Goal: Information Seeking & Learning: Learn about a topic

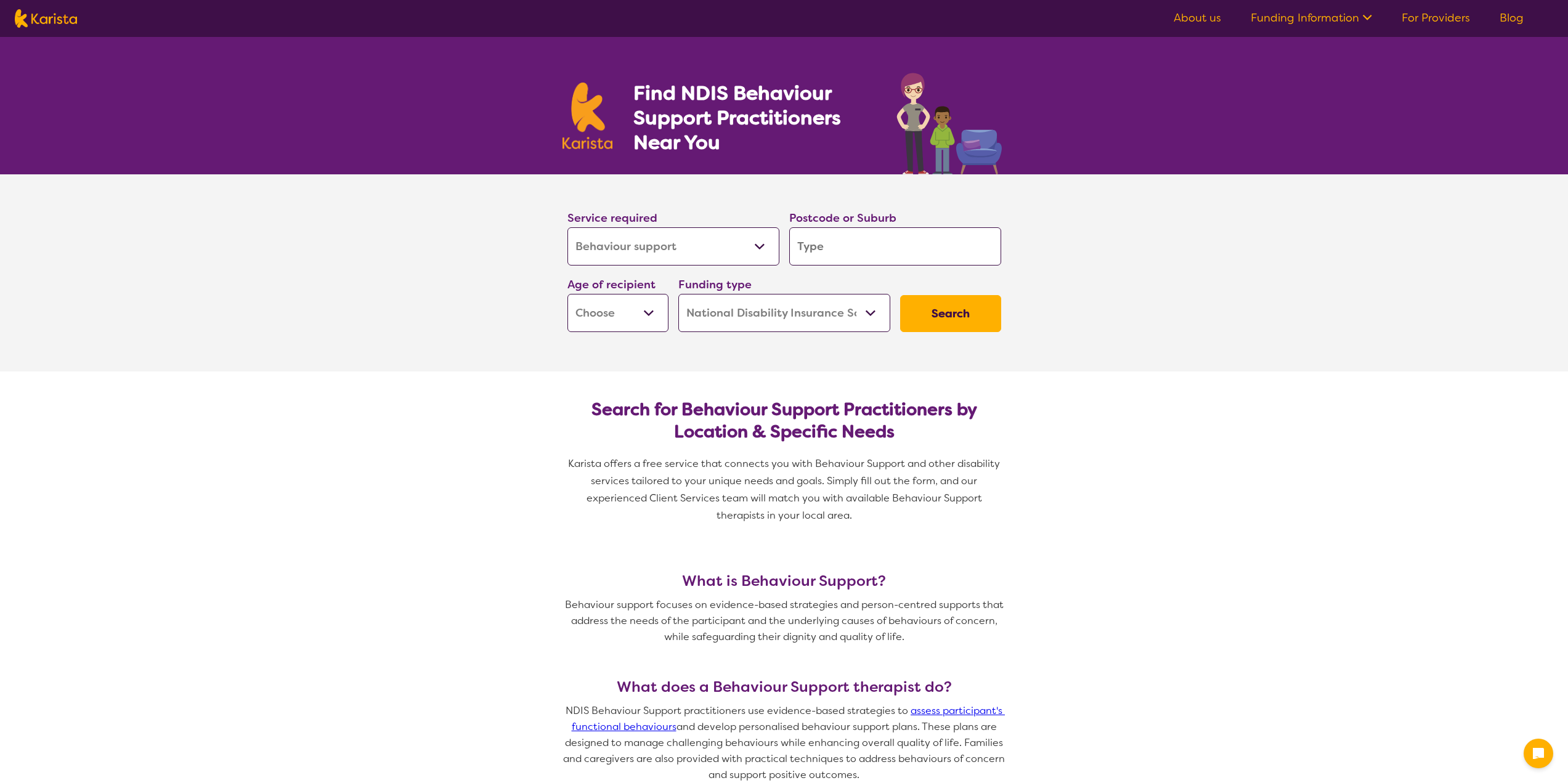
select select "Behaviour support"
select select "NDIS"
select select "Behaviour support"
select select "NDIS"
drag, startPoint x: 0, startPoint y: 0, endPoint x: 731, endPoint y: 247, distance: 771.6
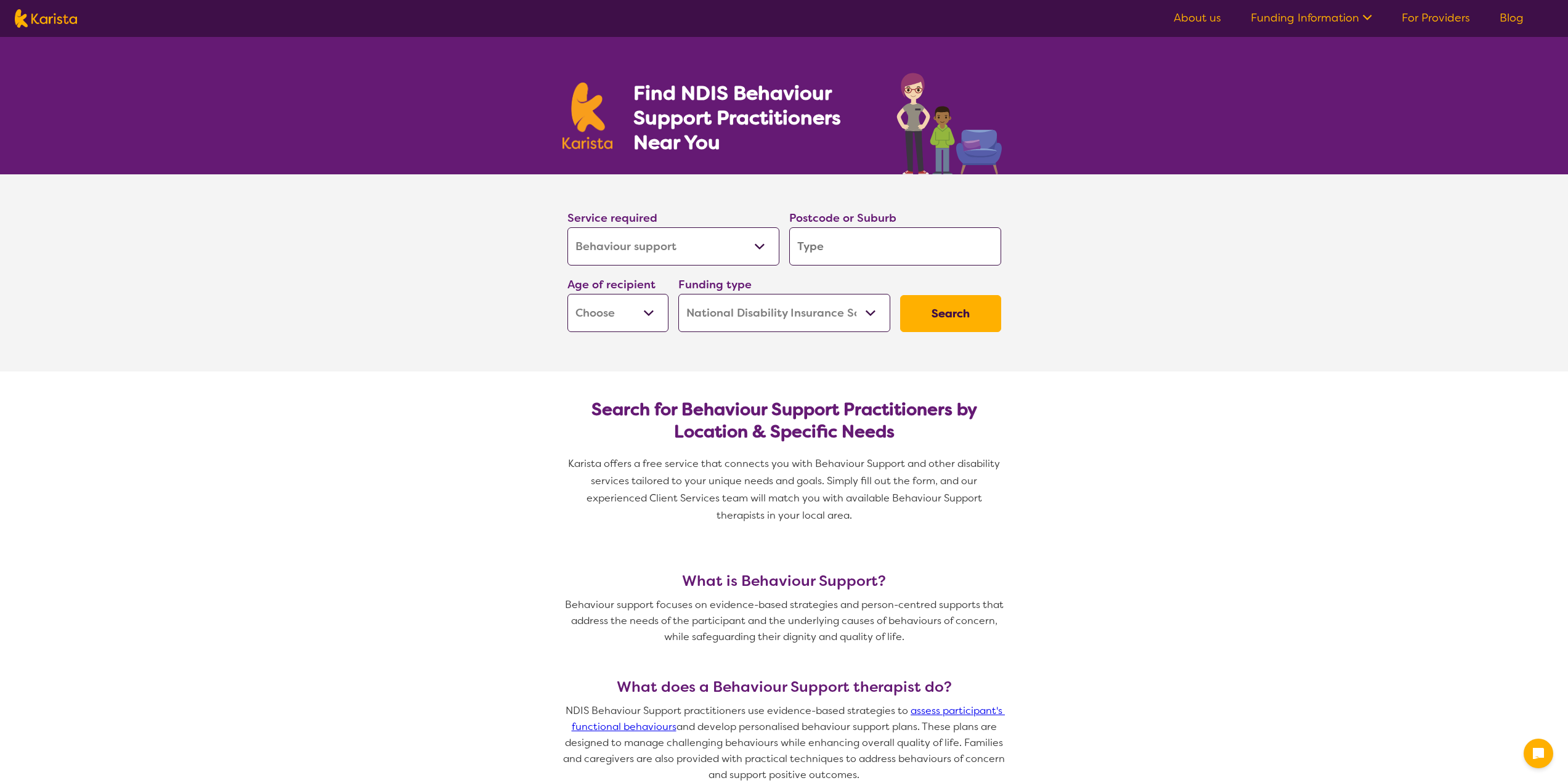
click at [731, 247] on select "Allied Health Assistant Assessment ([MEDICAL_DATA] or [MEDICAL_DATA]) Behaviour…" at bounding box center [673, 246] width 212 height 38
click at [1146, 310] on section "Service required Allied Health Assistant Assessment (ADHD or Autism) Behaviour …" at bounding box center [784, 273] width 1568 height 197
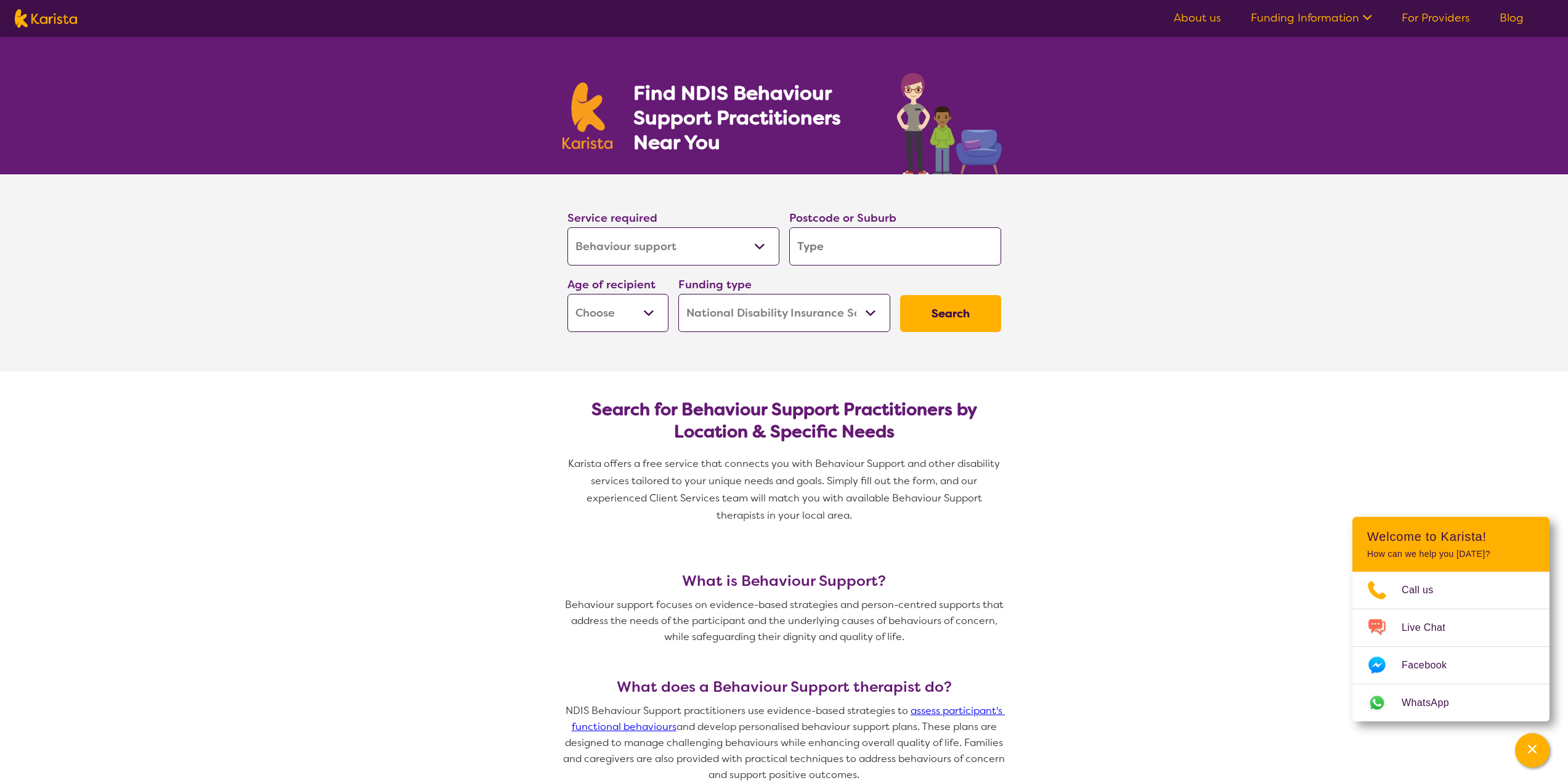
click at [1247, 283] on section "Service required Allied Health Assistant Assessment (ADHD or Autism) Behaviour …" at bounding box center [784, 273] width 1568 height 197
click at [1200, 22] on link "About us" at bounding box center [1197, 18] width 48 height 15
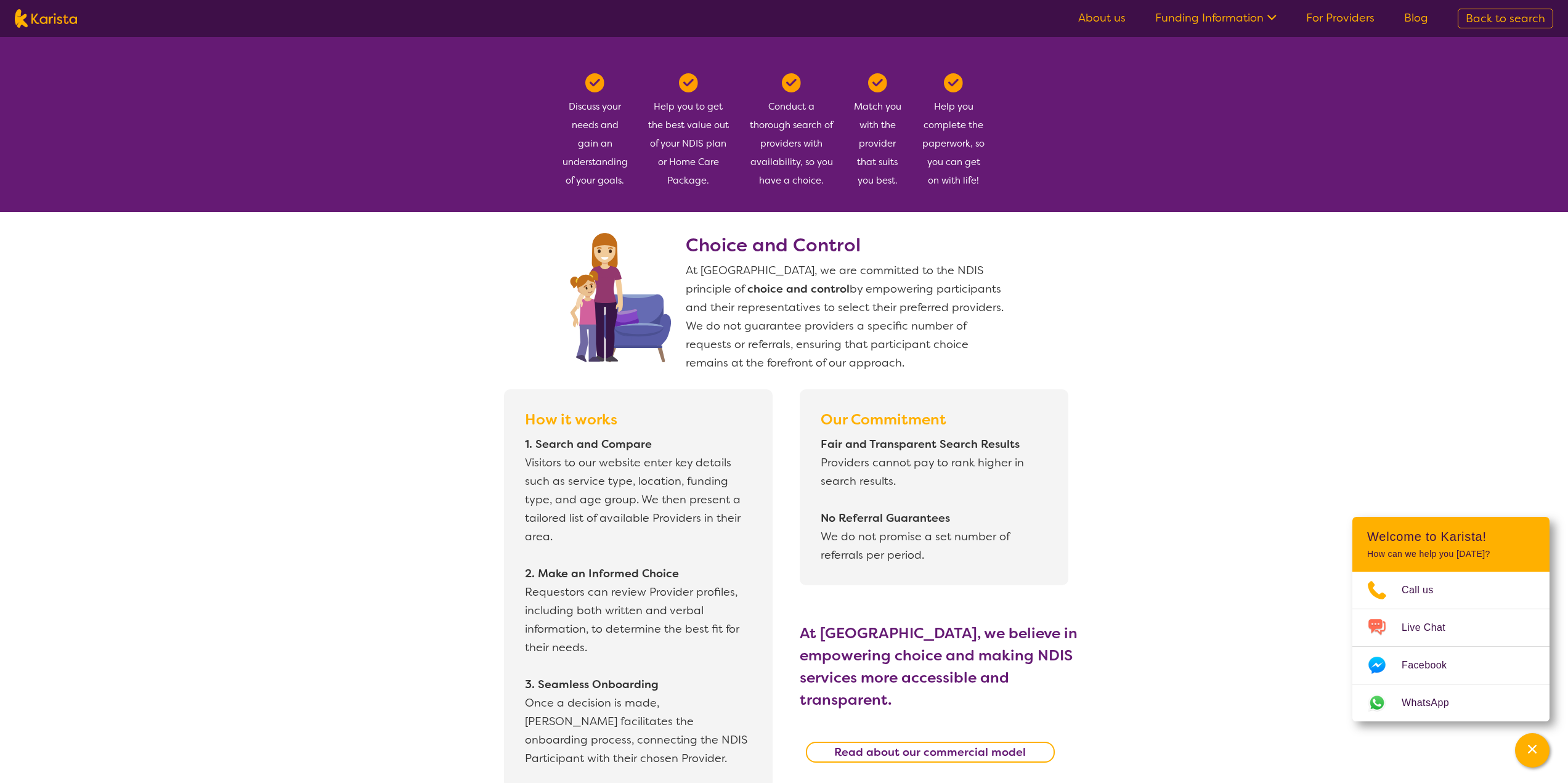
scroll to position [555, 0]
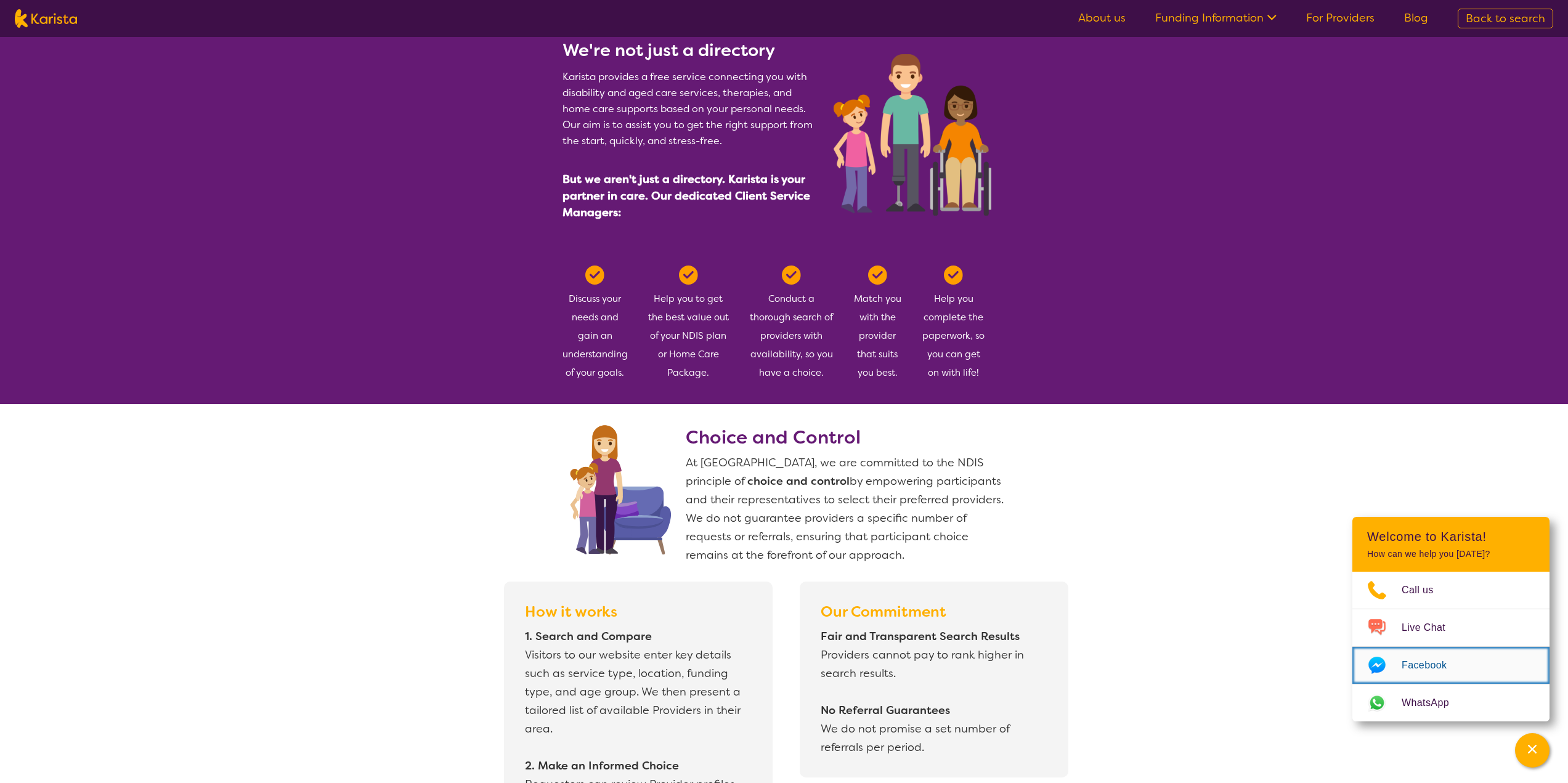
click at [1405, 673] on span "Facebook" at bounding box center [1432, 665] width 60 height 18
click at [1109, 22] on link "About us" at bounding box center [1101, 18] width 48 height 15
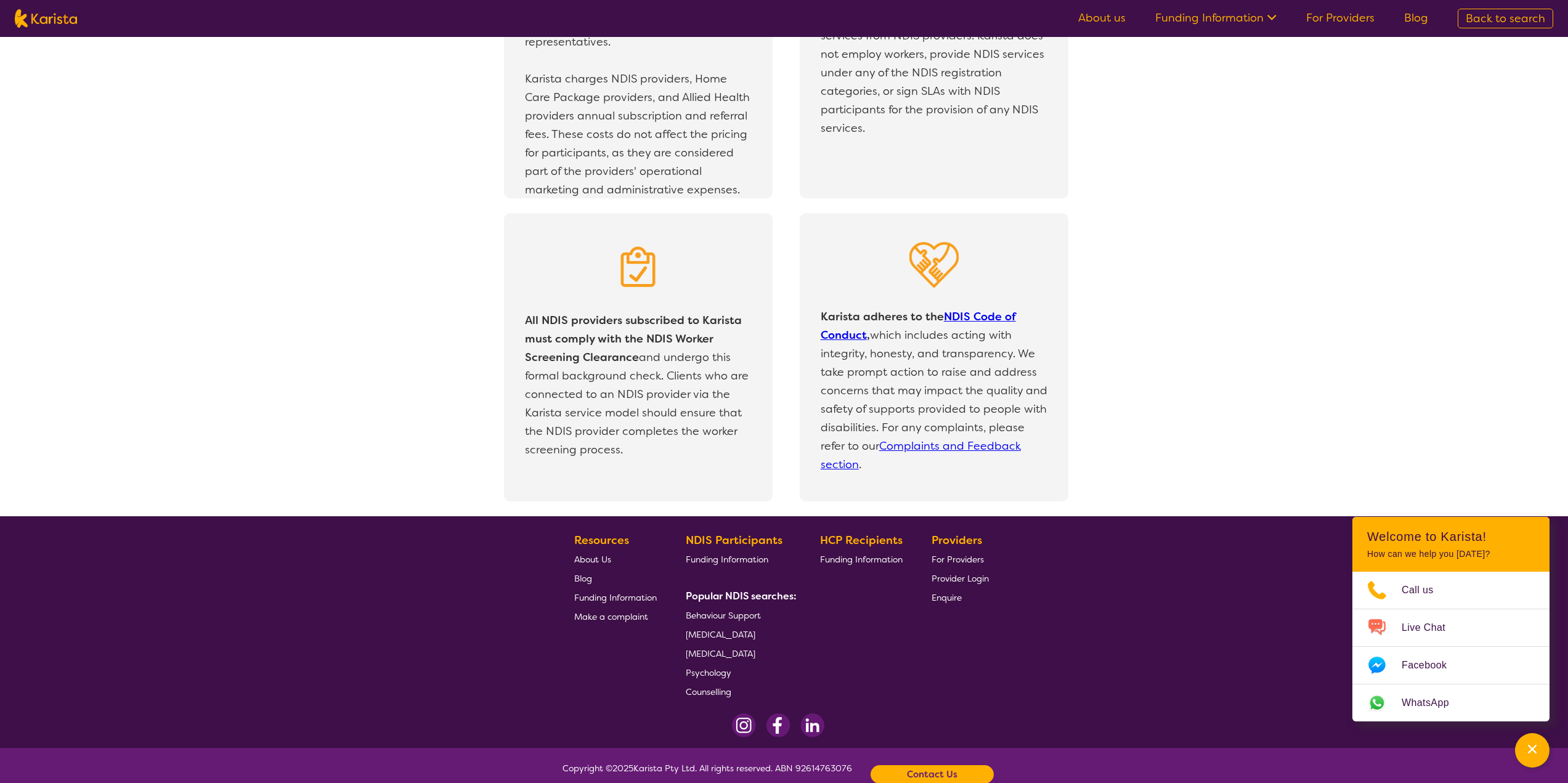
scroll to position [2408, 0]
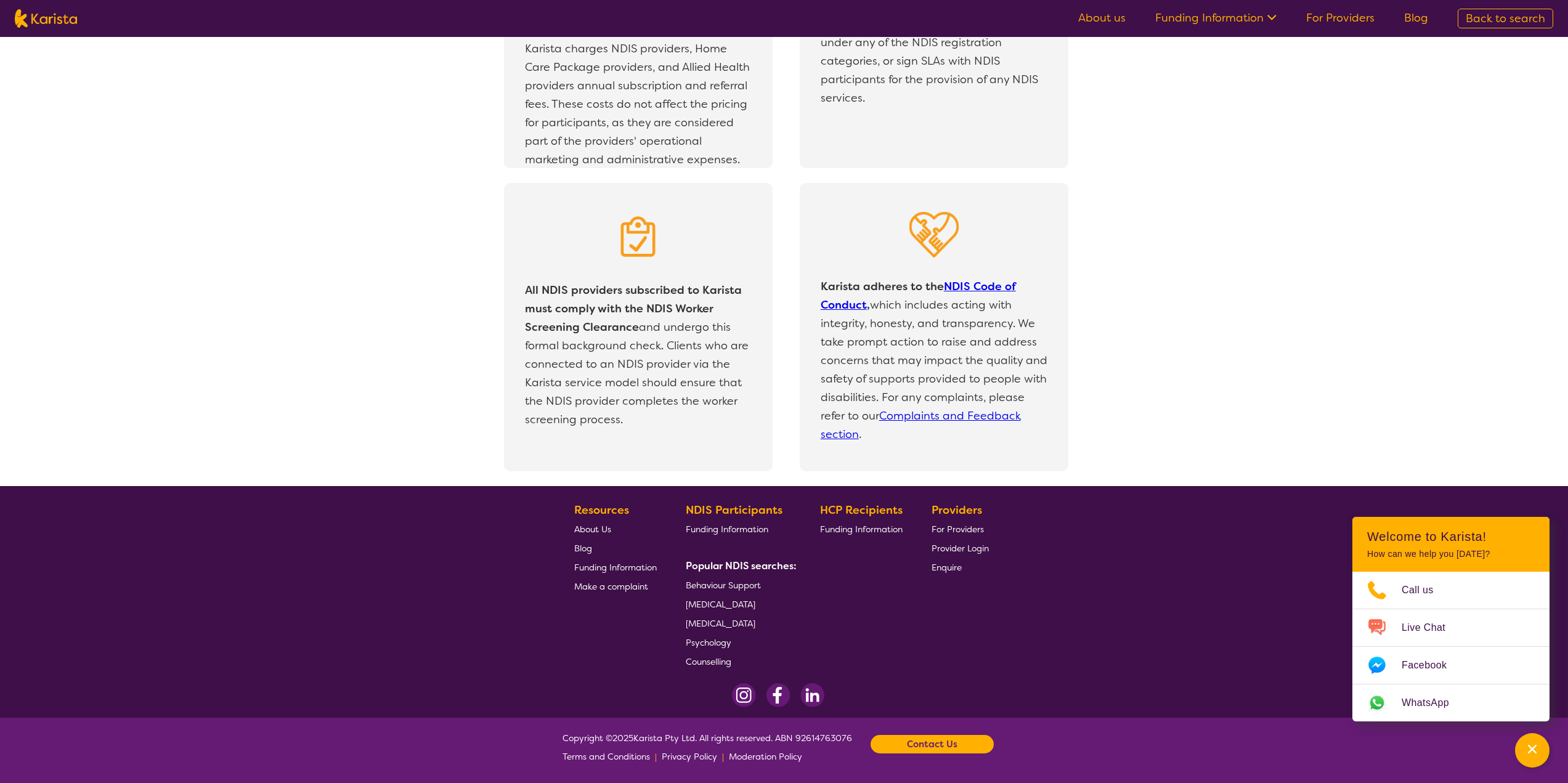
click at [908, 745] on div "Contact Us" at bounding box center [932, 744] width 123 height 18
click at [898, 675] on link "Call us on [PHONE_NUMBER]" at bounding box center [914, 671] width 121 height 11
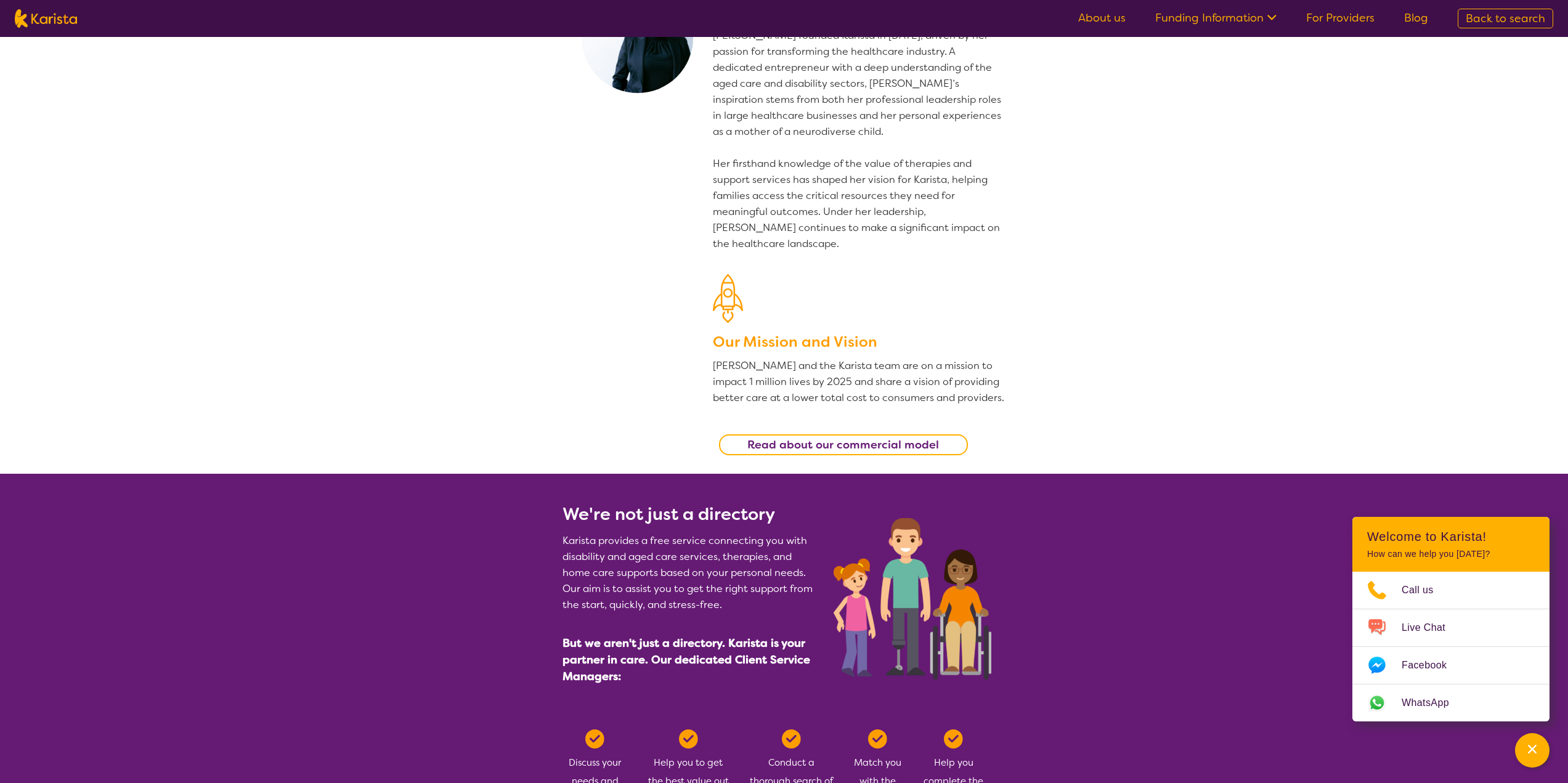
scroll to position [0, 0]
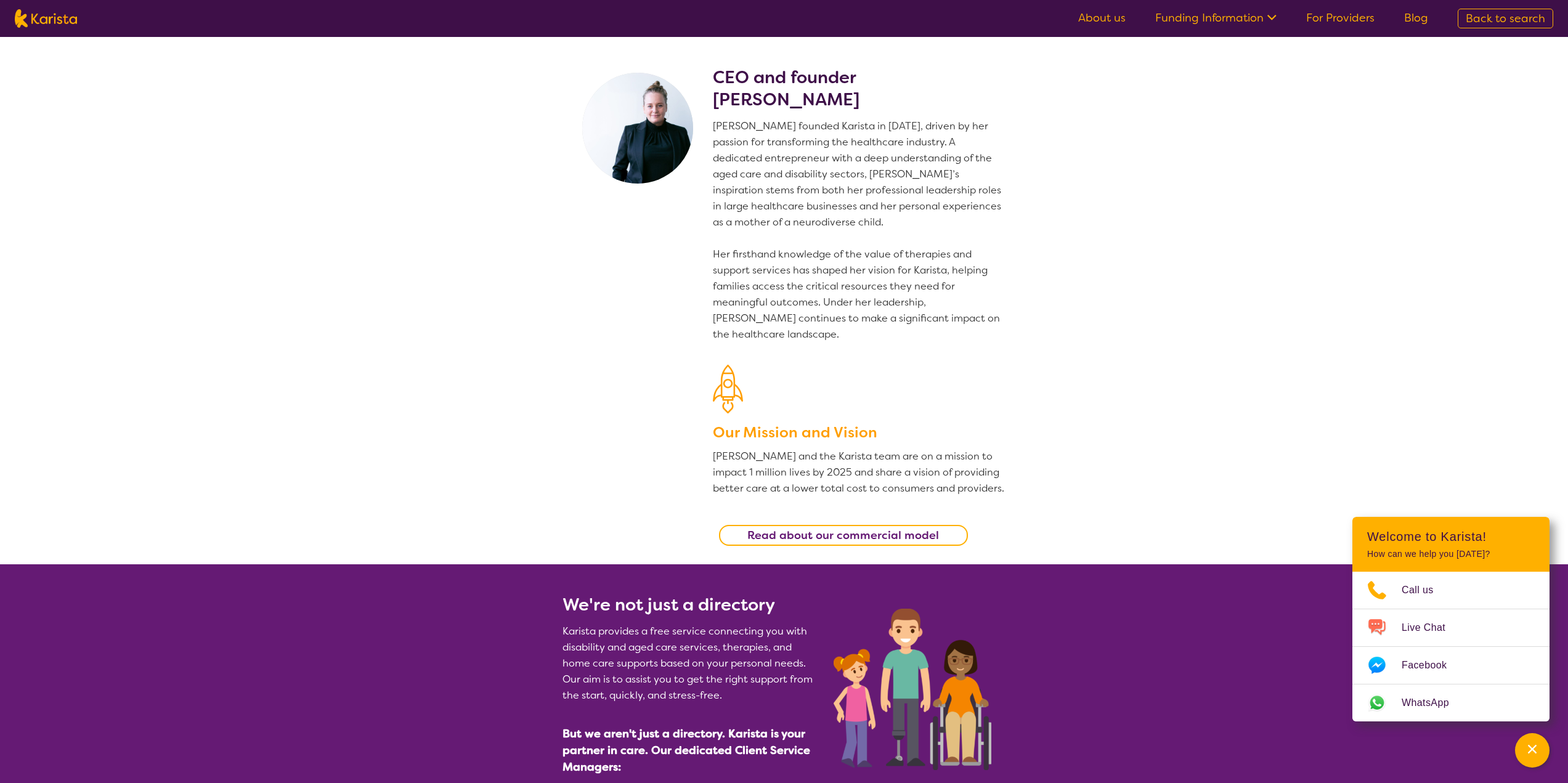
click at [58, 25] on img at bounding box center [46, 18] width 62 height 18
select select "Behaviour support"
select select "NDIS"
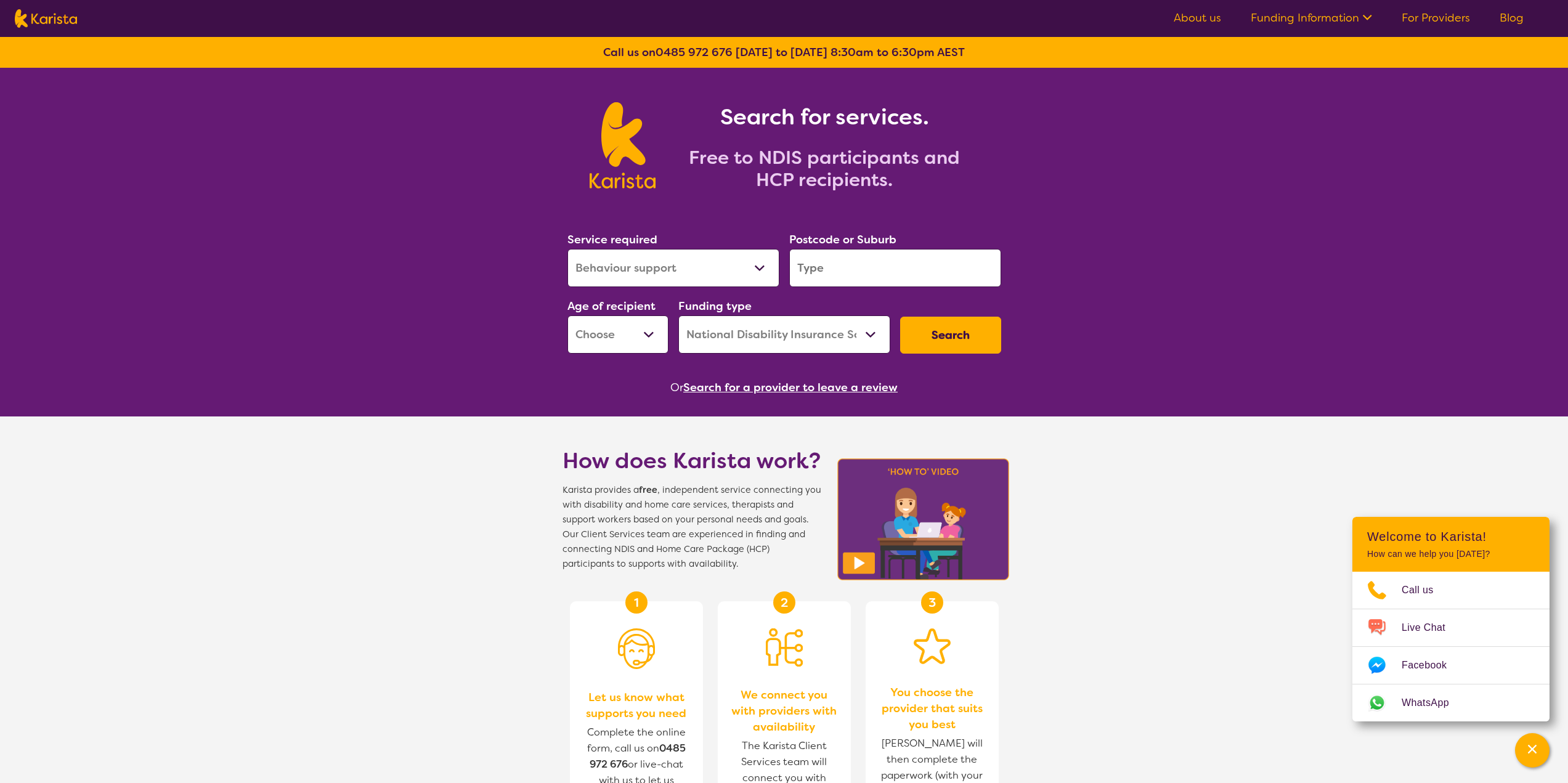
click at [713, 263] on select "Allied Health Assistant Assessment ([MEDICAL_DATA] or [MEDICAL_DATA]) Behaviour…" at bounding box center [673, 268] width 212 height 38
click at [848, 259] on input "search" at bounding box center [895, 268] width 212 height 38
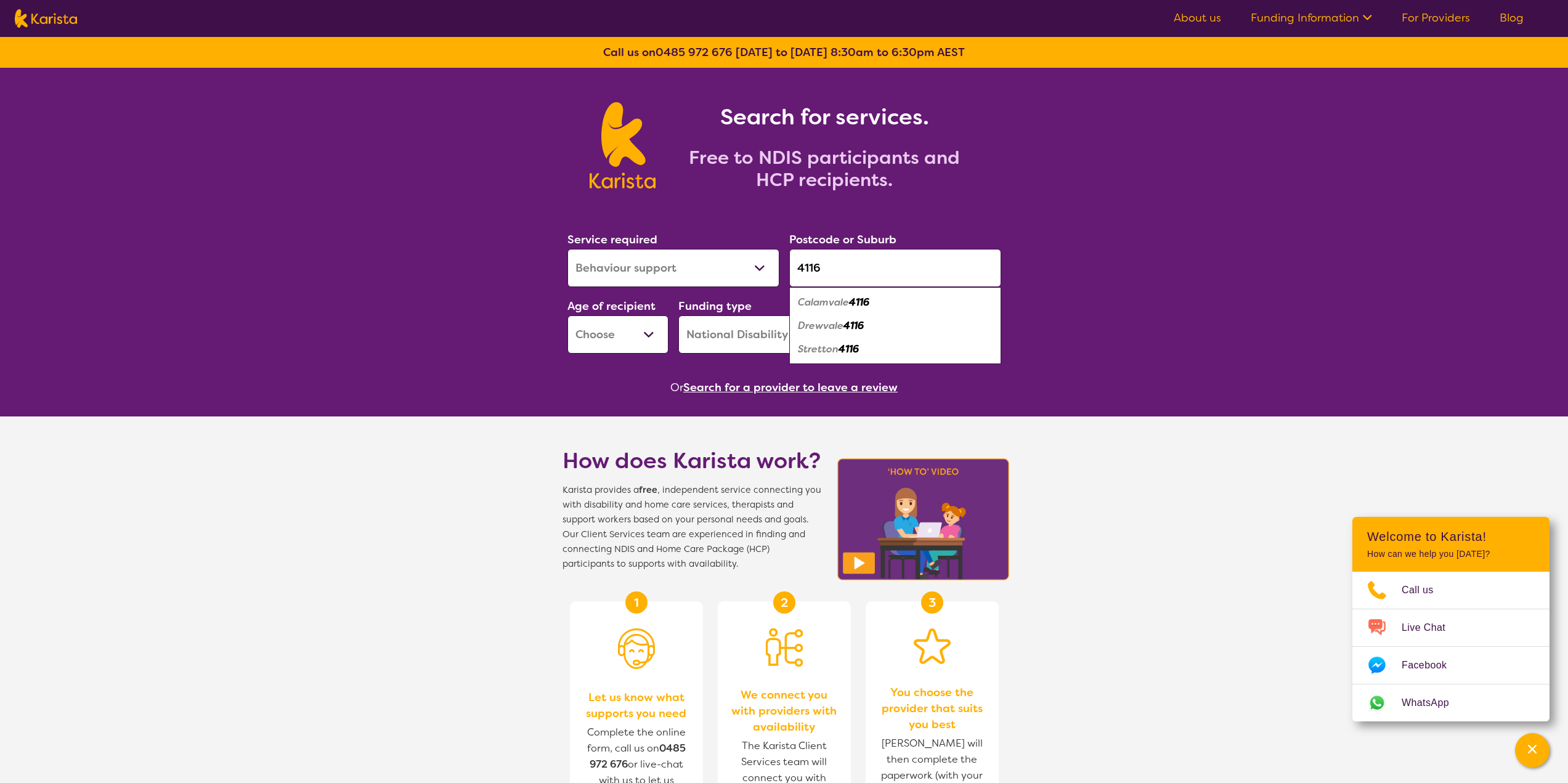
type input "4116"
click at [831, 307] on em "Calamvale" at bounding box center [823, 302] width 51 height 13
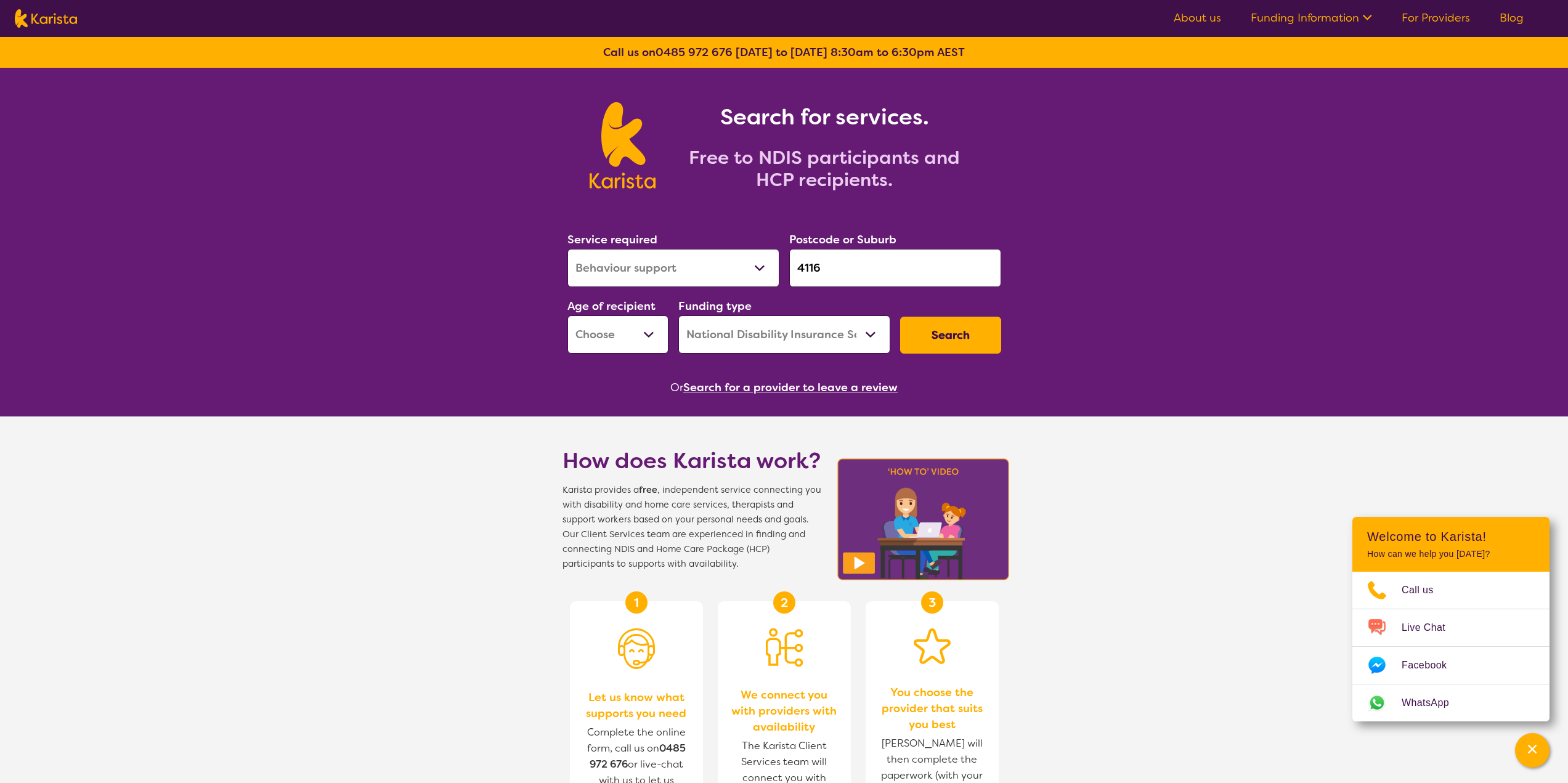
click at [644, 346] on select "Early Childhood - 0 to 9 Child - 10 to 11 Adolescent - 12 to 17 Adult - 18 to 6…" at bounding box center [617, 334] width 101 height 38
select select "AS"
click at [567, 315] on select "Early Childhood - 0 to 9 Child - 10 to 11 Adolescent - 12 to 17 Adult - 18 to 6…" at bounding box center [617, 334] width 101 height 38
click at [778, 340] on select "Home Care Package (HCP) National Disability Insurance Scheme (NDIS) I don't know" at bounding box center [784, 334] width 212 height 38
select select "i-don-t-know"
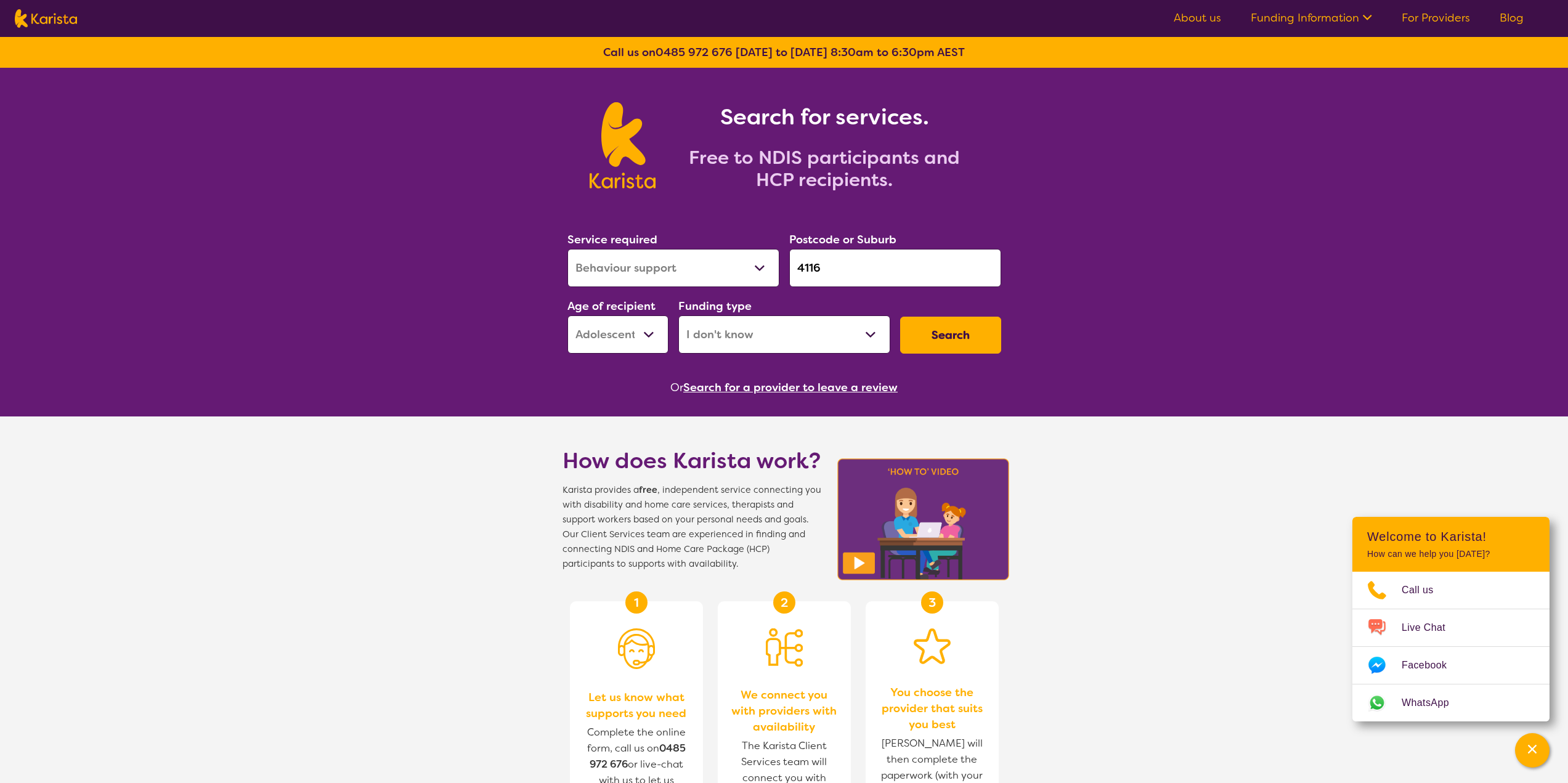
click at [678, 315] on select "Home Care Package (HCP) National Disability Insurance Scheme (NDIS) I don't know" at bounding box center [784, 334] width 212 height 38
click at [922, 343] on button "Search" at bounding box center [950, 335] width 101 height 37
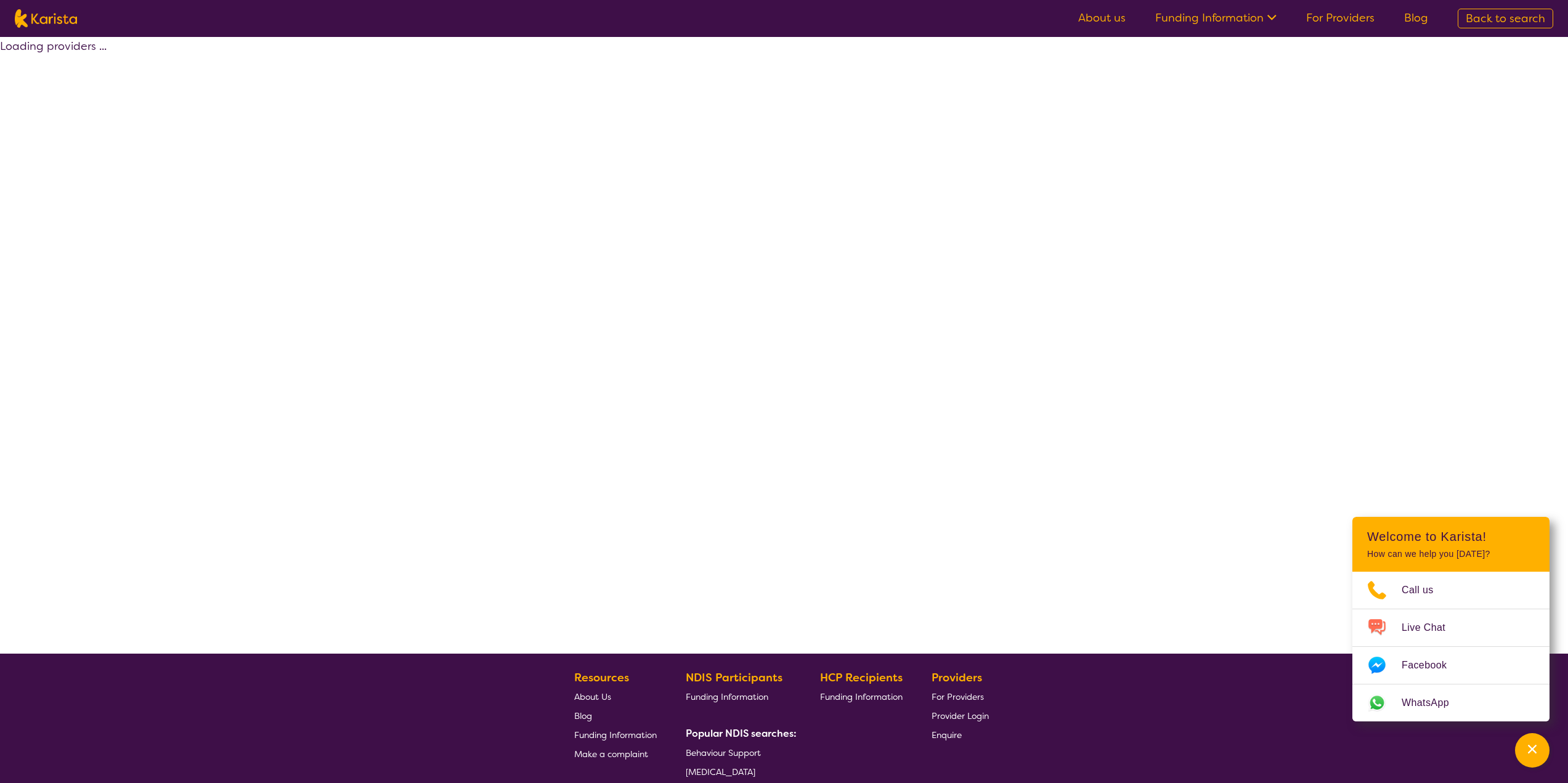
select select "Behaviour support"
select select "AS"
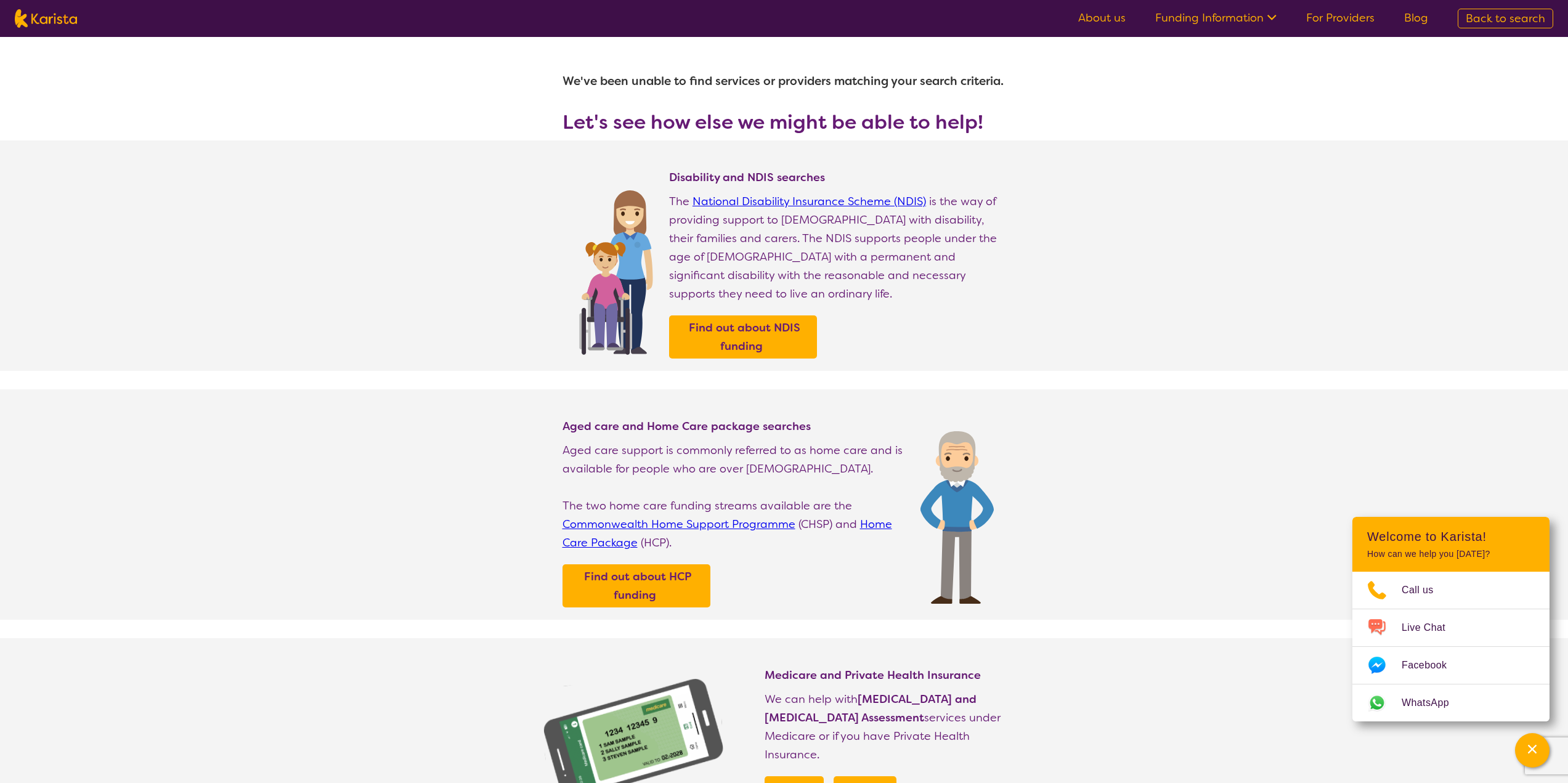
click at [53, 22] on img at bounding box center [46, 18] width 62 height 18
select select "Behaviour support"
select select "AS"
select select "NDIS"
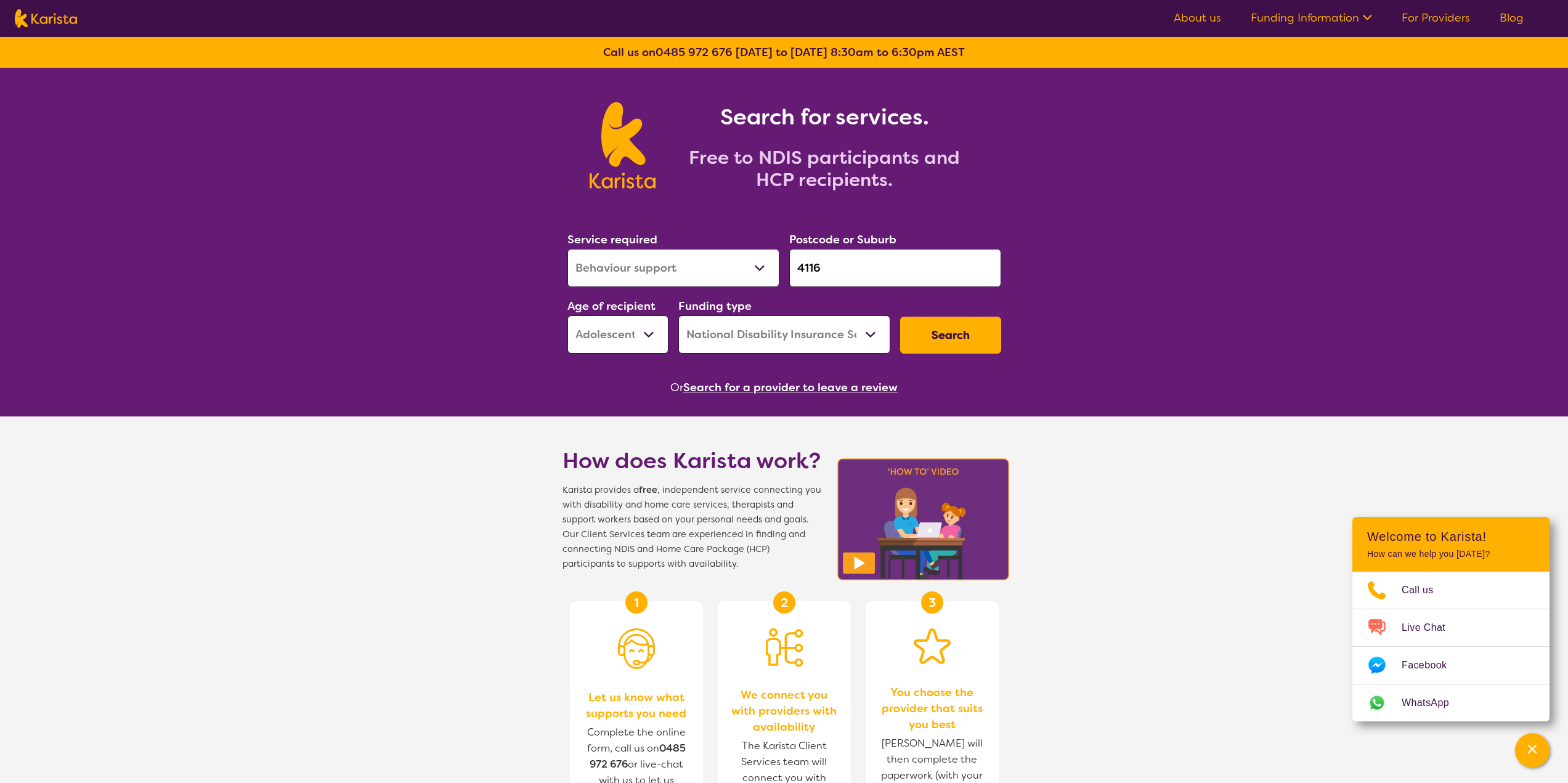
click at [1305, 27] on ul "About us Funding Information NDIS - National Disability Insurance Scheme HCP - …" at bounding box center [1349, 18] width 380 height 20
